Goal: Information Seeking & Learning: Understand process/instructions

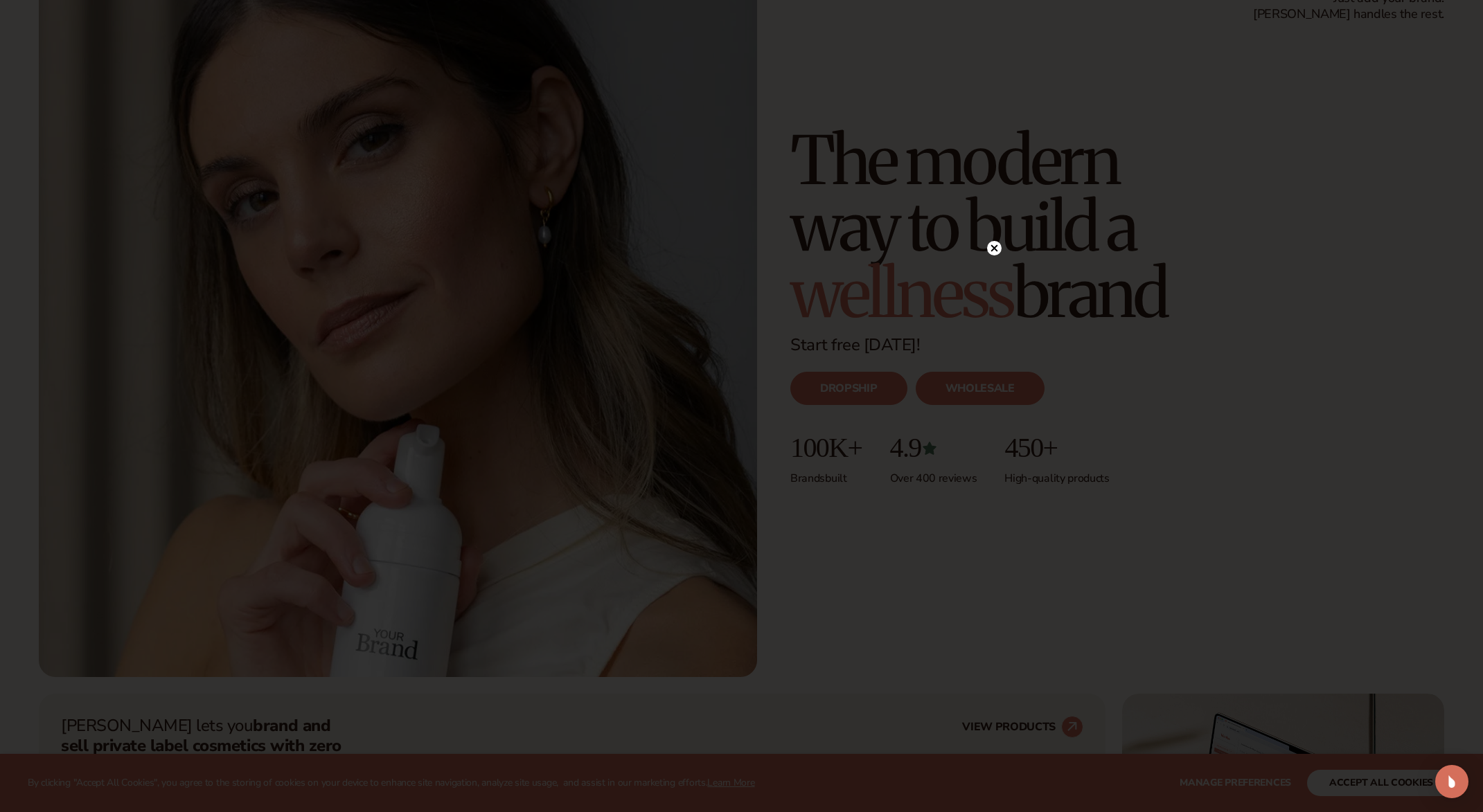
scroll to position [116, 0]
click at [991, 250] on circle at bounding box center [995, 248] width 15 height 15
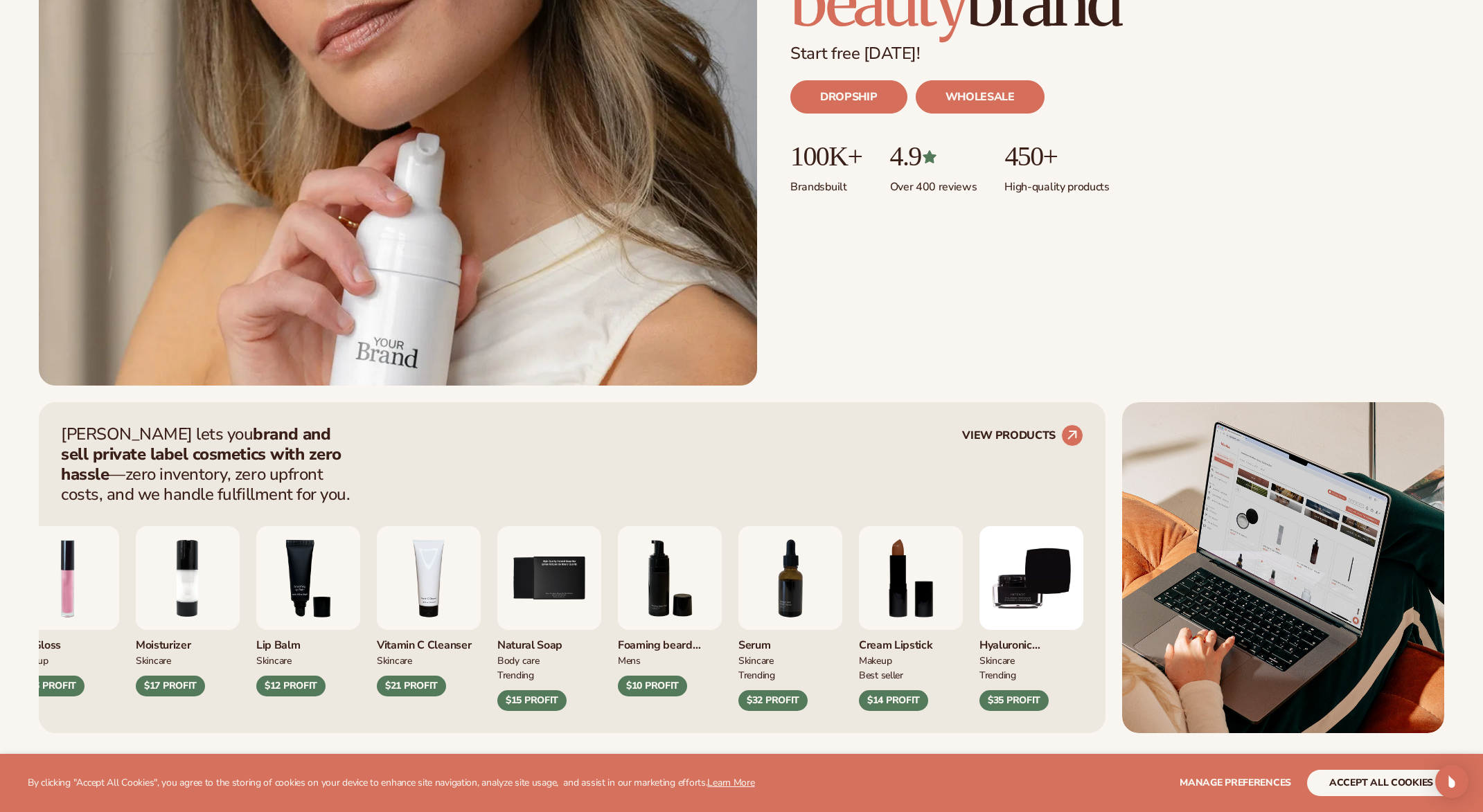
scroll to position [564, 0]
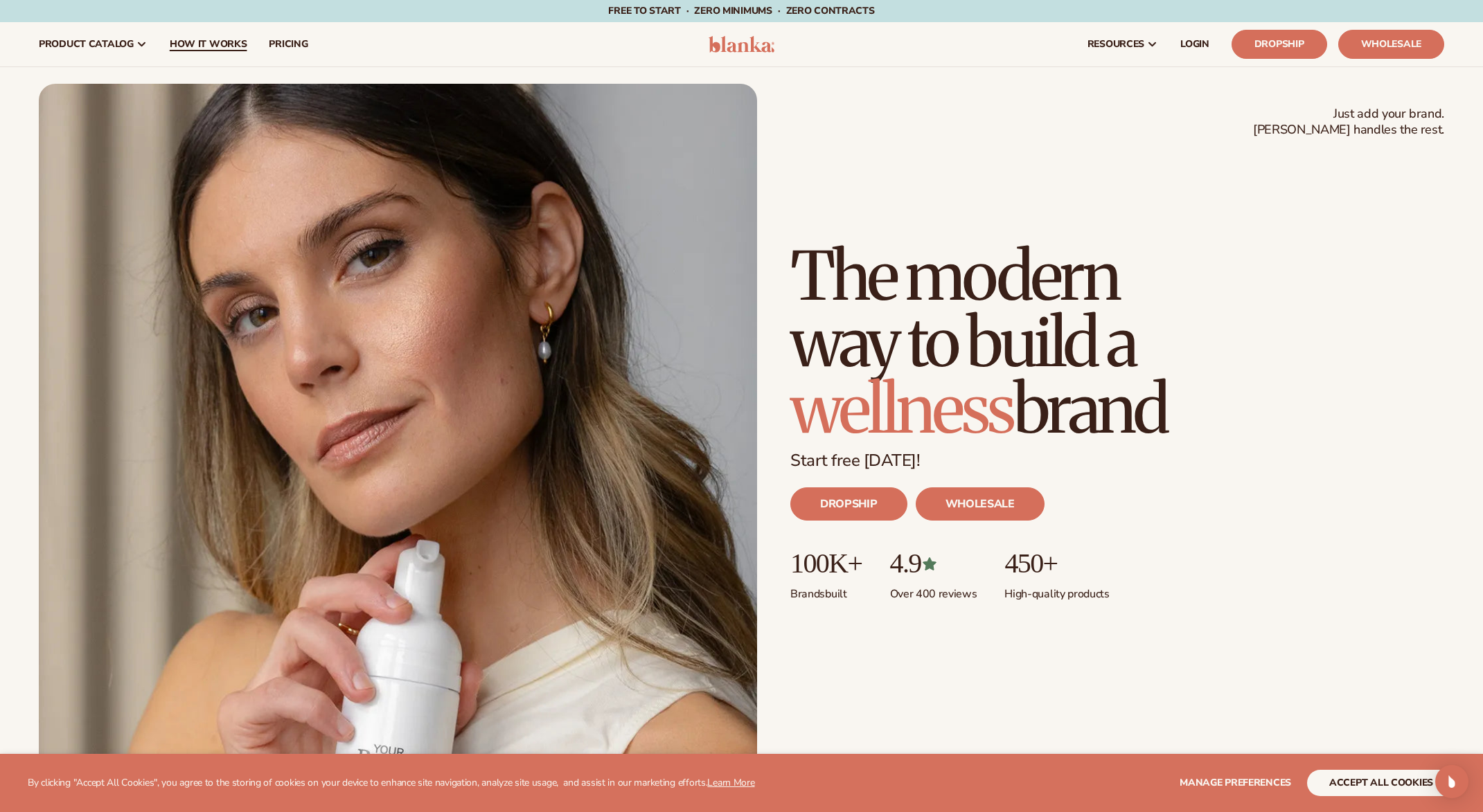
click at [220, 45] on span "How It Works" at bounding box center [209, 44] width 78 height 11
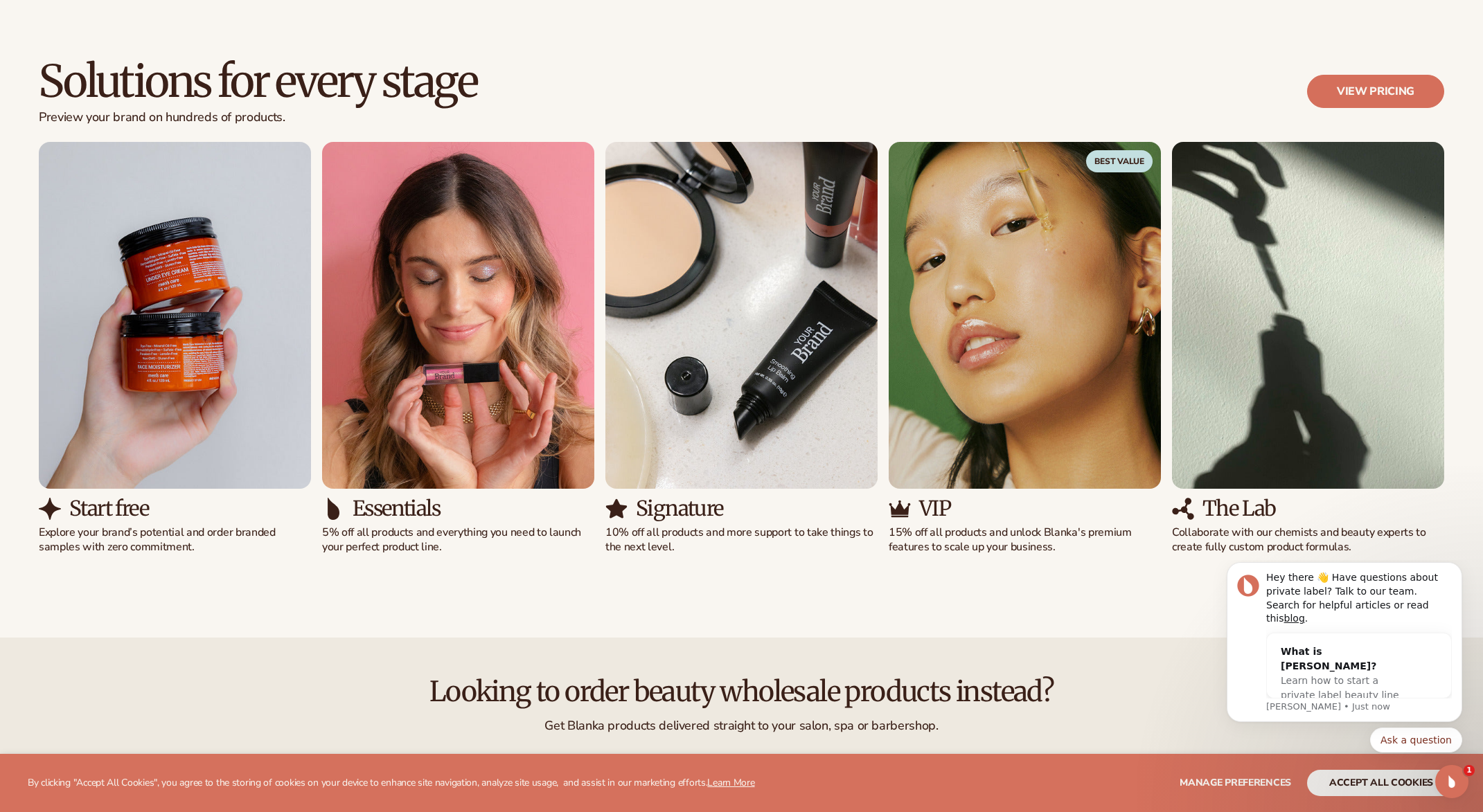
scroll to position [1049, 0]
